Goal: Navigation & Orientation: Understand site structure

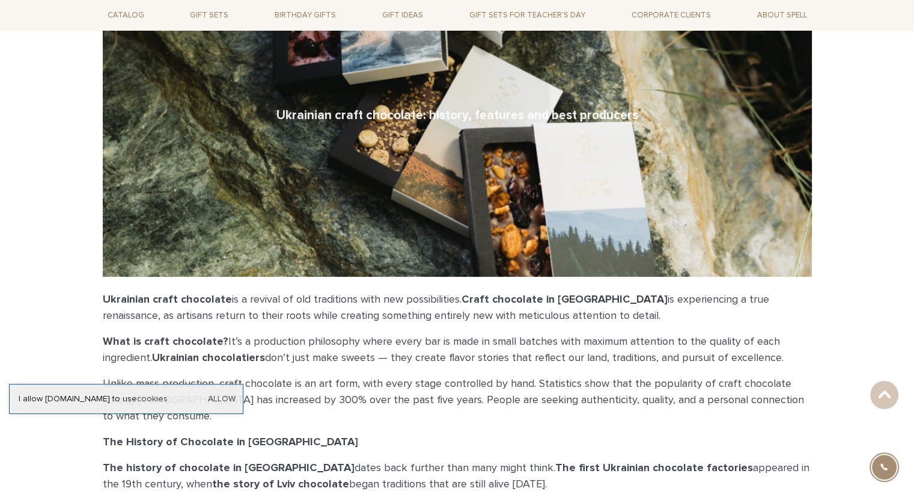
scroll to position [180, 0]
click at [231, 396] on link "Allow" at bounding box center [222, 398] width 28 height 11
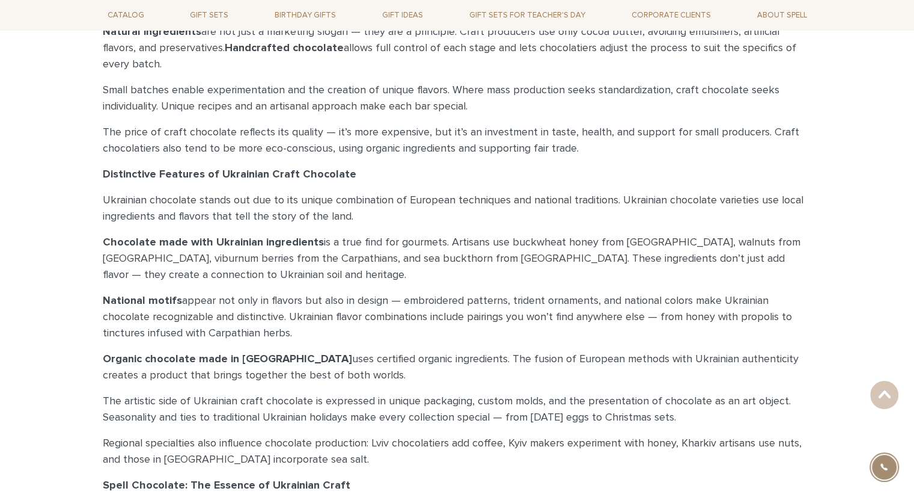
scroll to position [1018, 0]
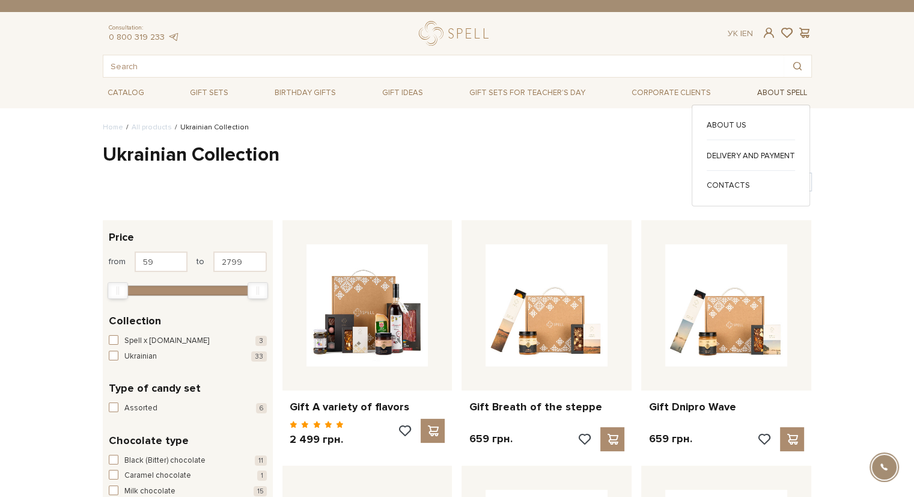
click at [779, 93] on link "About Spell" at bounding box center [782, 93] width 60 height 19
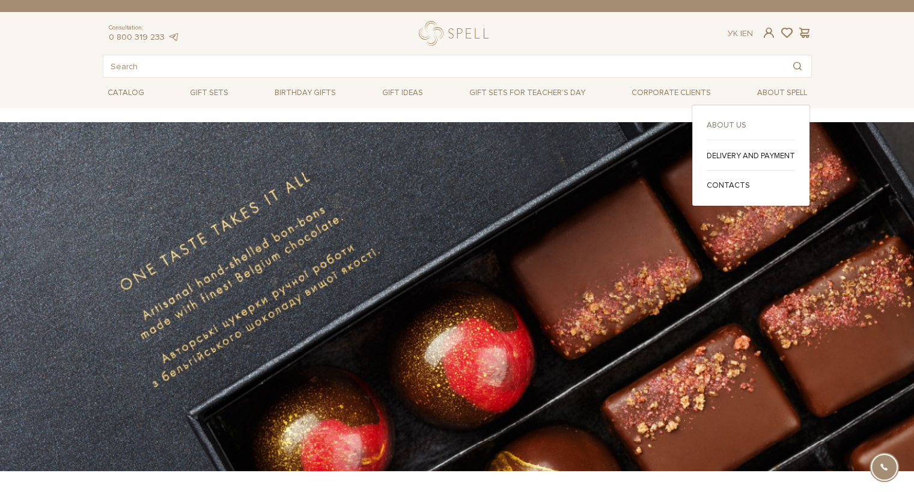
click at [720, 120] on link "About us" at bounding box center [751, 125] width 88 height 11
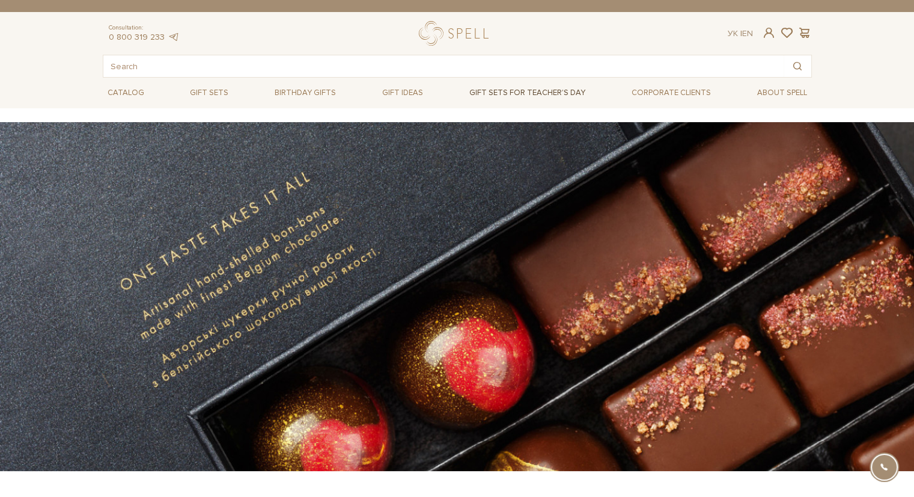
click at [568, 93] on link "Gift sets for Teacher's Day" at bounding box center [528, 92] width 126 height 20
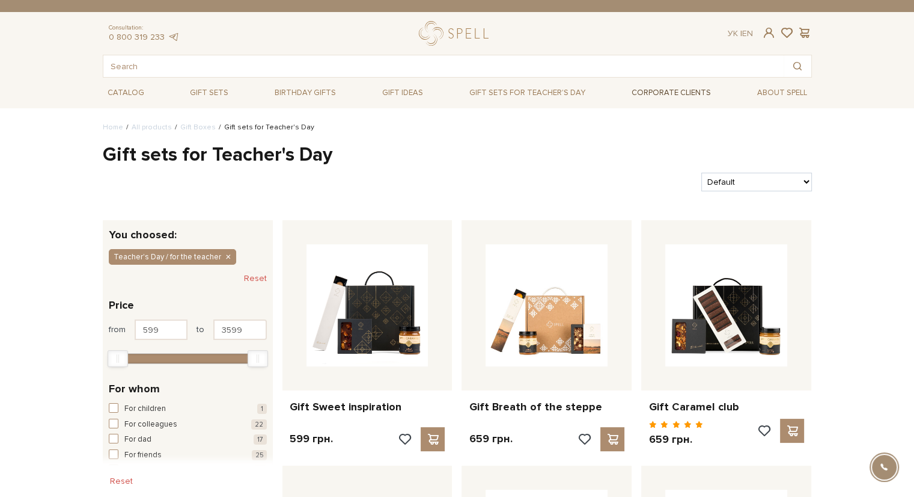
click at [676, 93] on link "Corporate clients" at bounding box center [671, 92] width 89 height 20
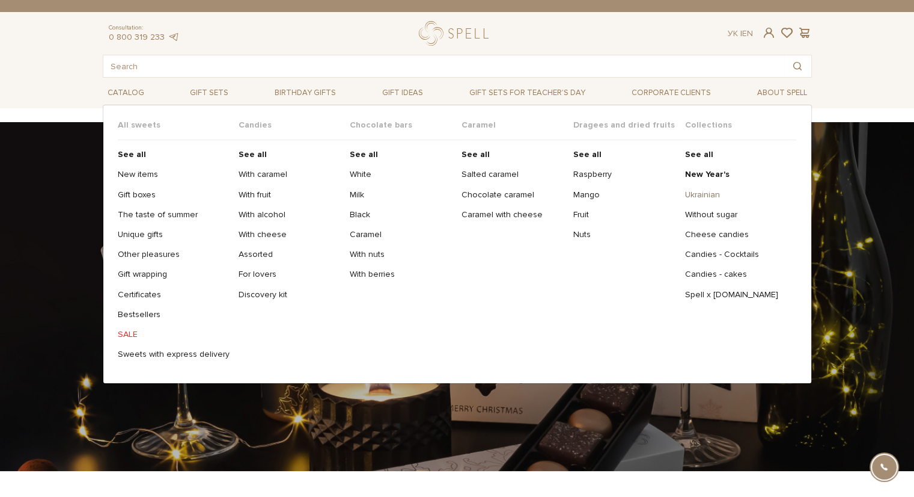
click at [713, 192] on link "Ukrainian" at bounding box center [736, 194] width 103 height 11
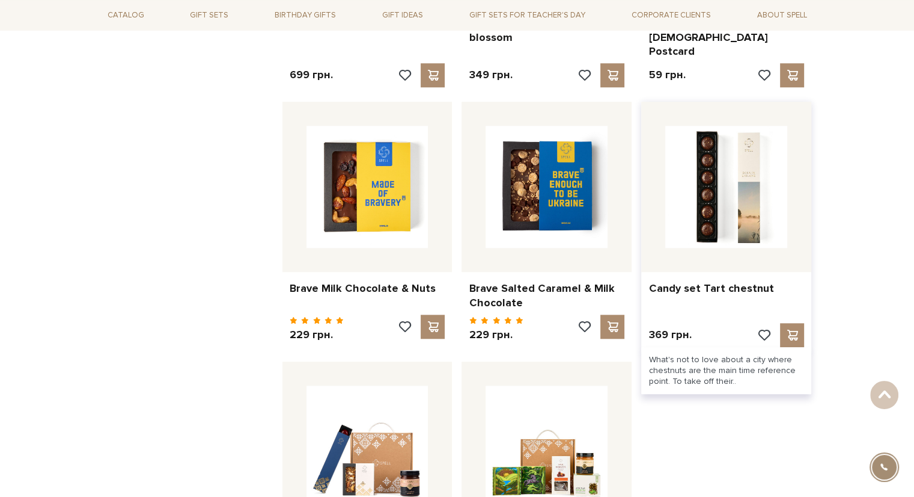
scroll to position [1139, 0]
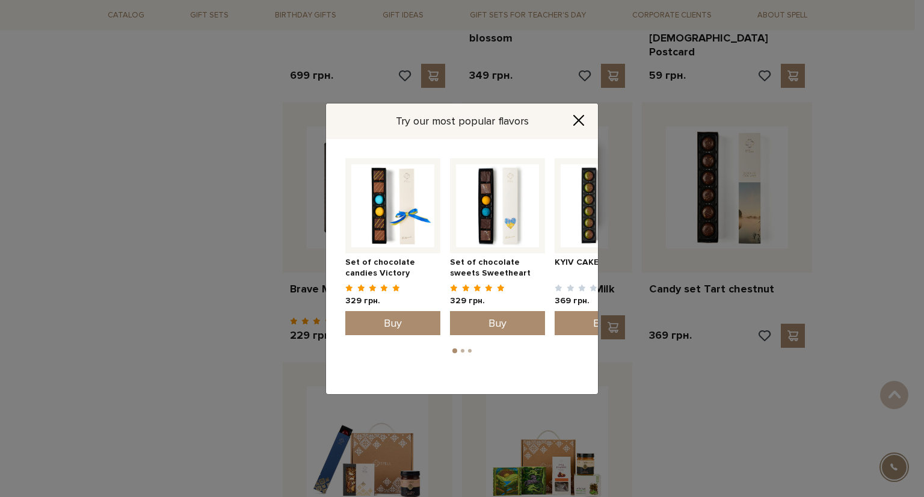
click at [178, 125] on div "Try our most popular flavors Set of chocolate sweets Sweetheart 329 грн. Buy 1" at bounding box center [462, 248] width 924 height 497
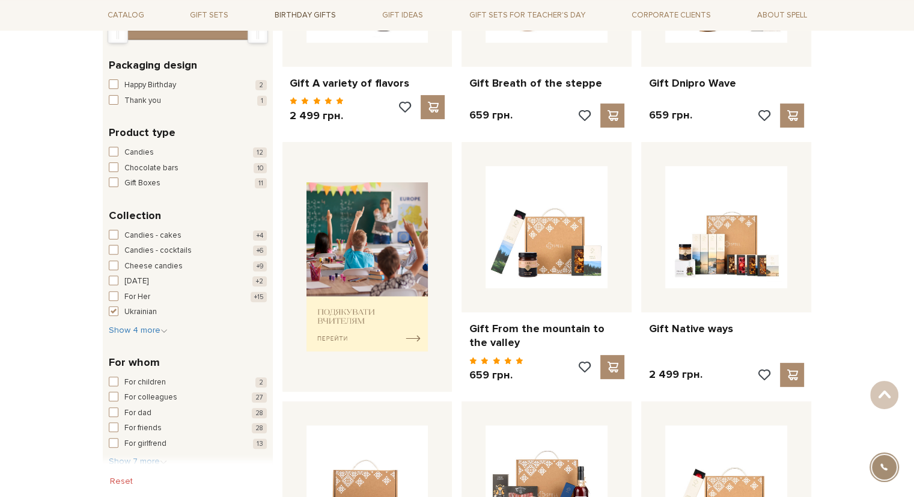
scroll to position [322, 0]
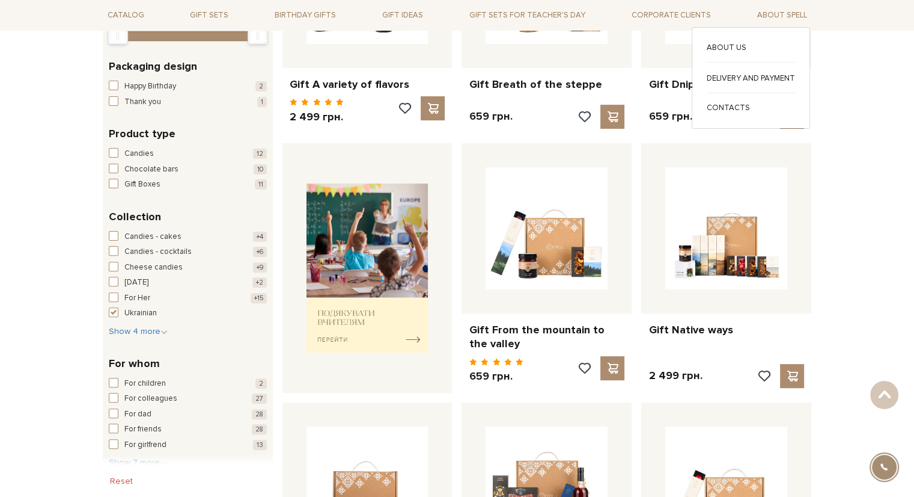
click at [717, 54] on div "About us" at bounding box center [751, 52] width 88 height 20
click at [720, 54] on div "About us" at bounding box center [751, 52] width 88 height 20
click at [724, 46] on link "About us" at bounding box center [751, 47] width 88 height 11
